Goal: Task Accomplishment & Management: Use online tool/utility

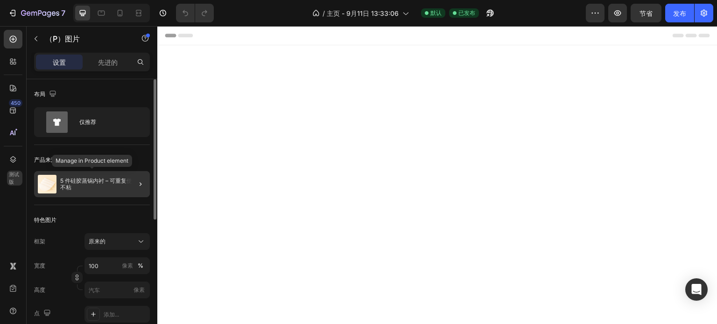
click at [90, 188] on p "5 件硅胶蒸锅内衬 –​​ 可重复使用，不粘" at bounding box center [103, 184] width 86 height 13
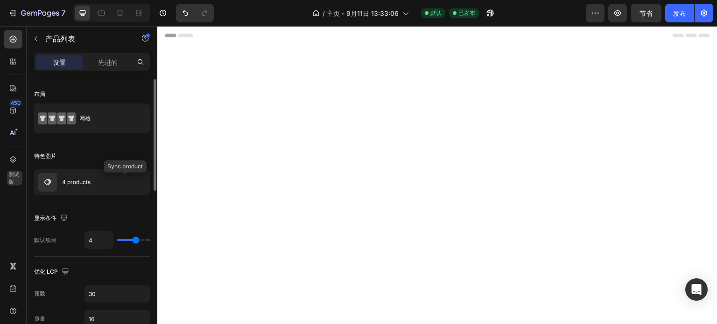
scroll to position [47, 0]
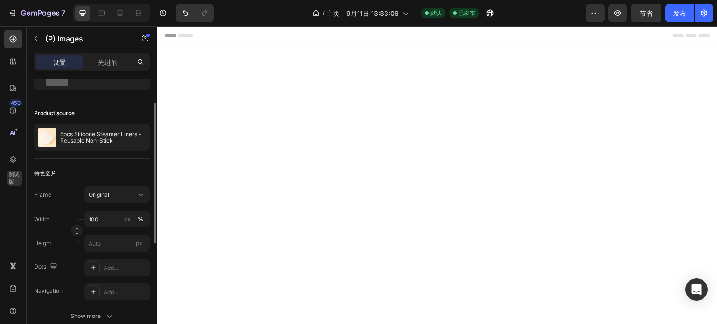
scroll to position [0, 0]
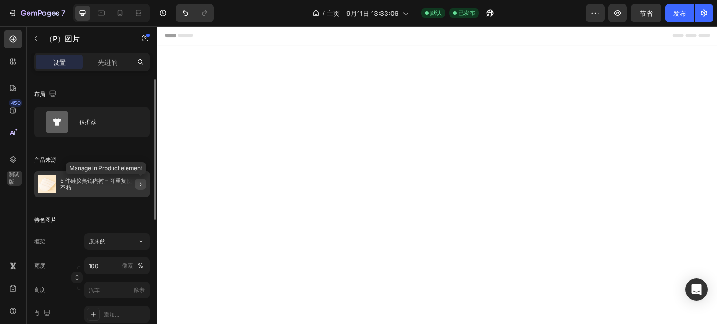
click at [142, 185] on icon "button" at bounding box center [140, 184] width 7 height 7
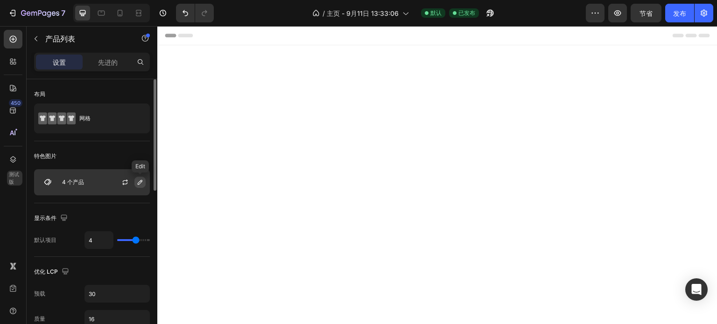
click at [136, 182] on button "button" at bounding box center [139, 182] width 11 height 11
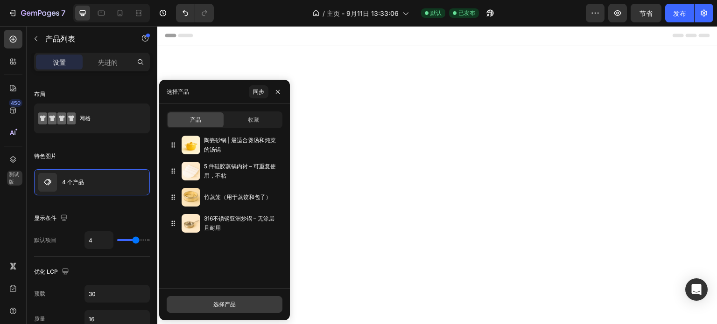
click at [237, 310] on button "选择产品" at bounding box center [225, 304] width 116 height 17
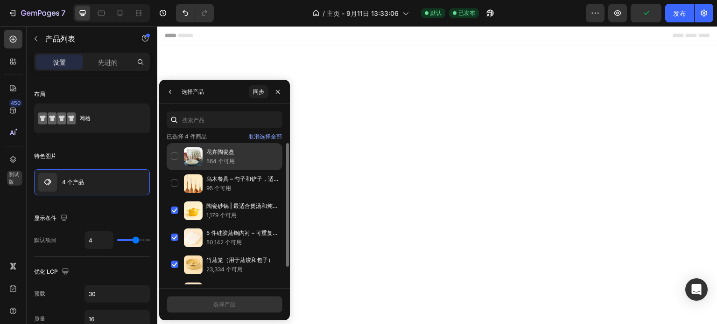
click at [174, 160] on div "花卉陶瓷盘 564 个可用" at bounding box center [225, 156] width 116 height 27
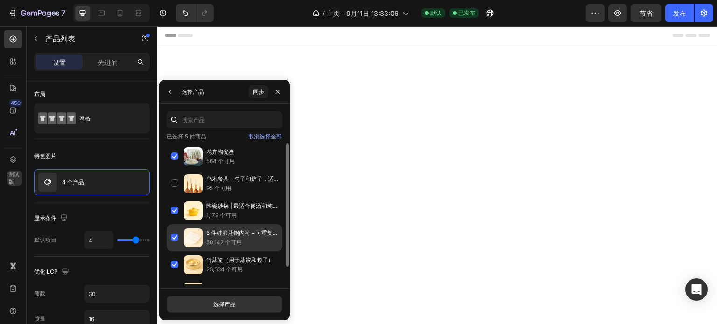
click at [174, 239] on div "5 件硅胶蒸锅内衬 –​​ 可重复使用，不粘 50,142 个可用" at bounding box center [225, 237] width 116 height 27
click at [176, 237] on div "5 件硅胶蒸锅内衬 –​​ 可重复使用，不粘 50,142 个可用" at bounding box center [225, 237] width 116 height 27
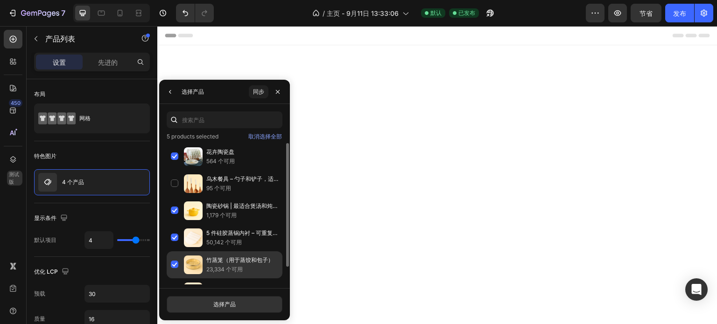
scroll to position [20, 0]
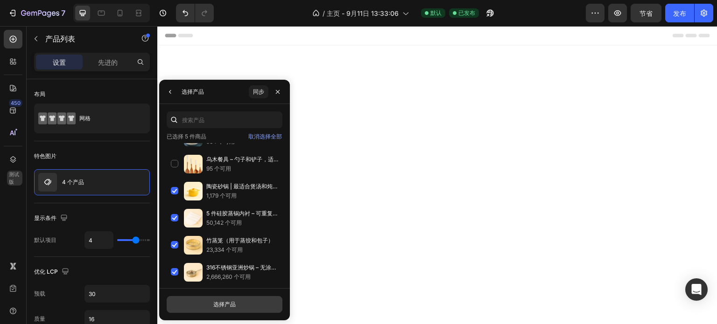
click at [224, 308] on font "选择产品" at bounding box center [224, 304] width 22 height 7
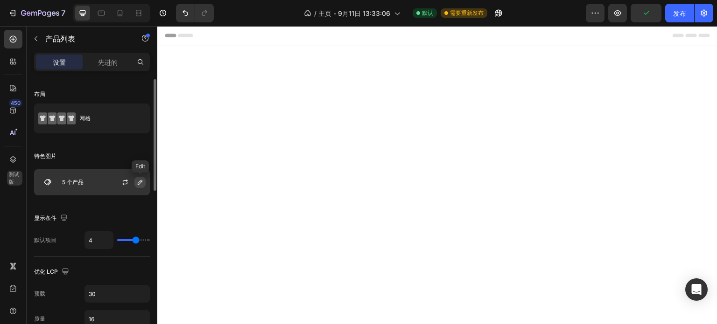
click at [136, 185] on button "button" at bounding box center [139, 182] width 11 height 11
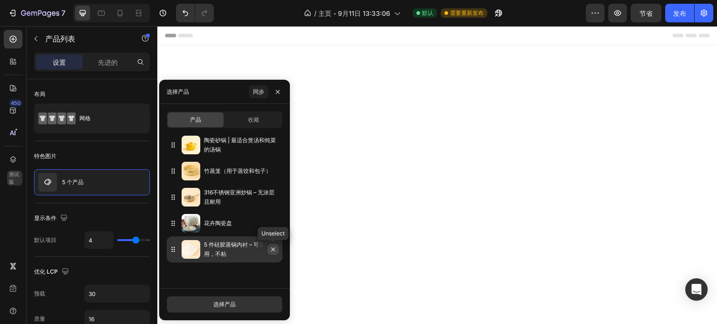
click at [270, 250] on icon "button" at bounding box center [272, 249] width 7 height 7
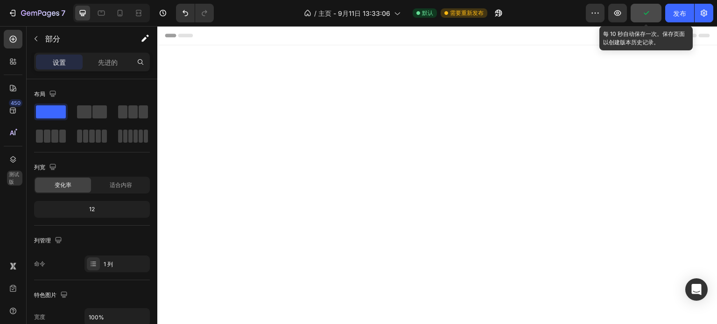
click at [651, 15] on button "button" at bounding box center [646, 13] width 31 height 19
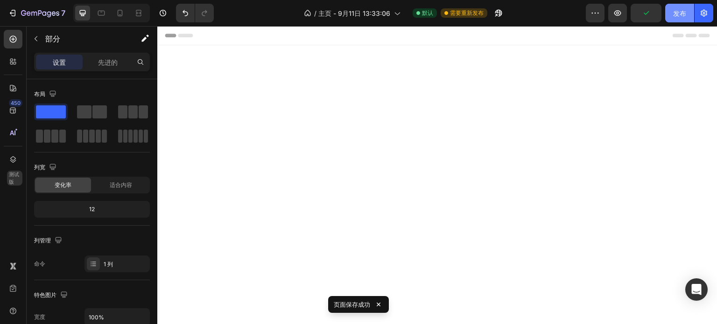
click at [677, 18] on font "发布" at bounding box center [679, 13] width 13 height 10
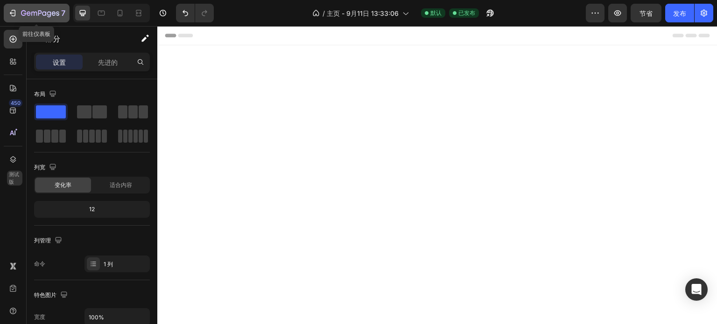
click at [24, 18] on div "7" at bounding box center [43, 12] width 44 height 11
